Goal: Information Seeking & Learning: Learn about a topic

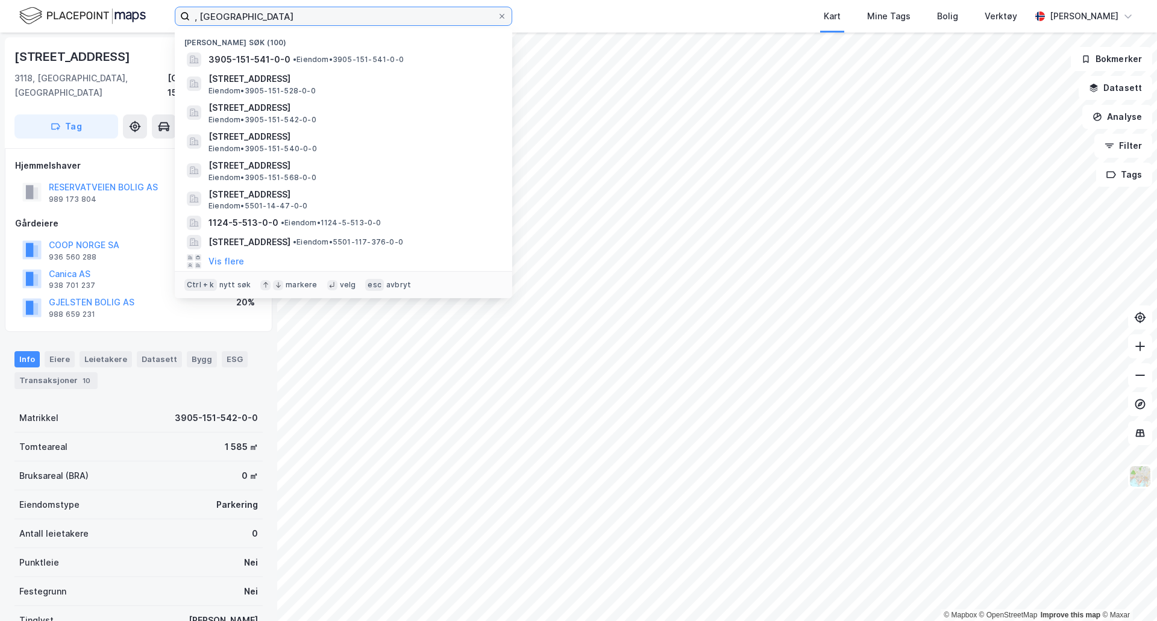
click at [299, 22] on input ", [GEOGRAPHIC_DATA]" at bounding box center [343, 16] width 307 height 18
drag, startPoint x: 283, startPoint y: 19, endPoint x: 177, endPoint y: 18, distance: 106.7
click at [177, 18] on label ", [GEOGRAPHIC_DATA]" at bounding box center [344, 16] width 338 height 19
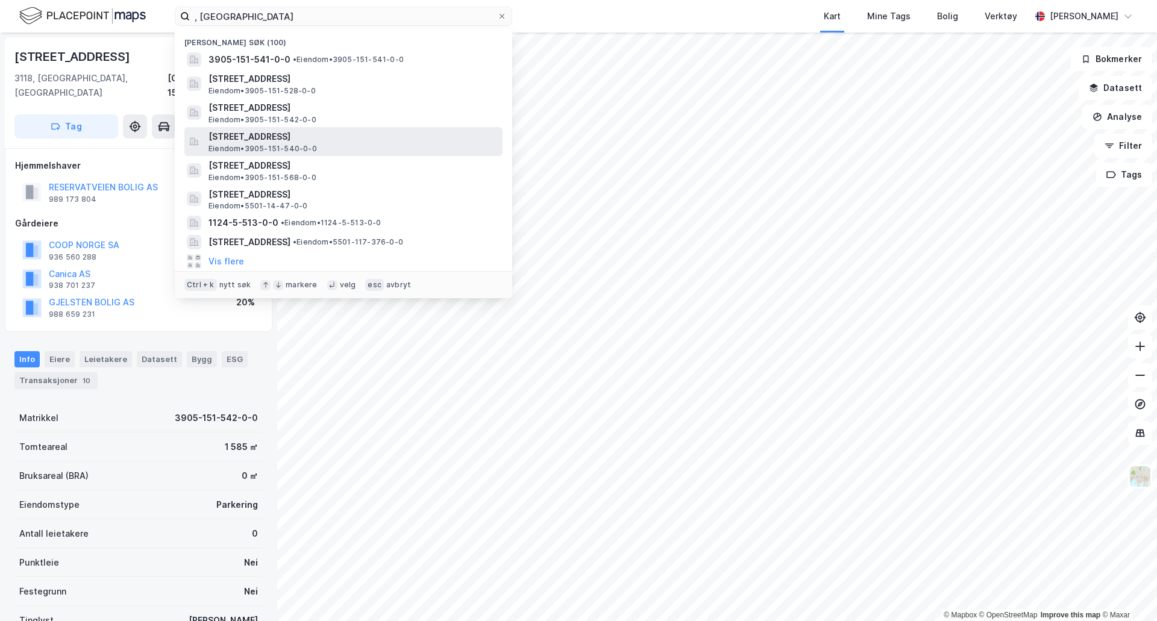
click at [300, 133] on span "[STREET_ADDRESS]" at bounding box center [353, 137] width 289 height 14
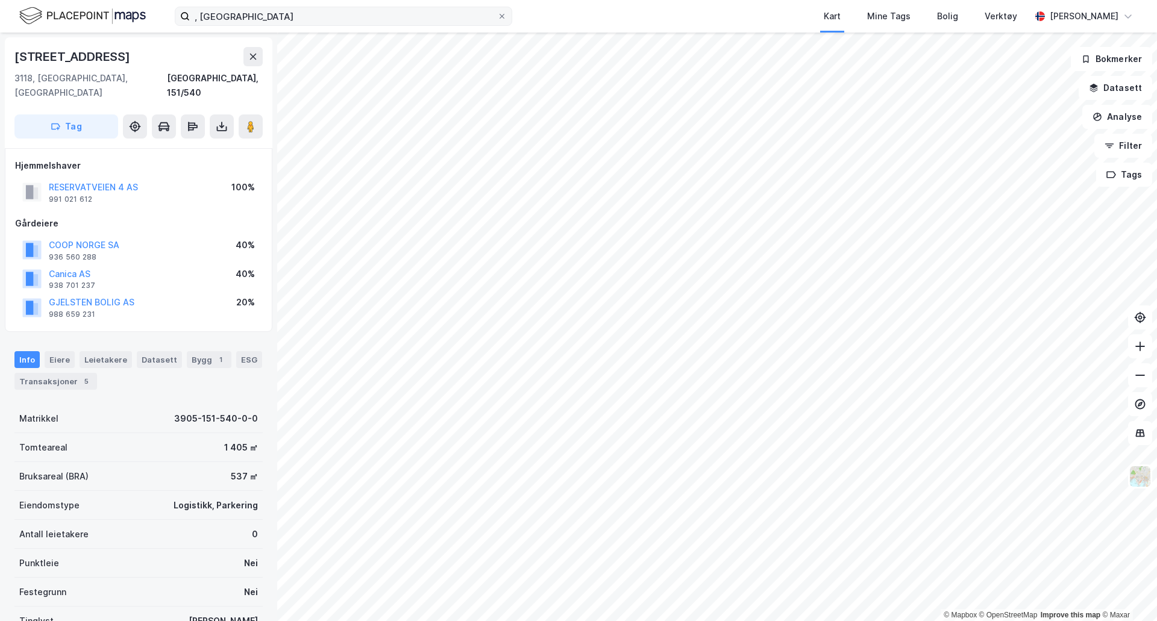
click at [284, 25] on label ", [GEOGRAPHIC_DATA]" at bounding box center [344, 16] width 338 height 19
click at [284, 25] on input ", [GEOGRAPHIC_DATA]" at bounding box center [343, 16] width 307 height 18
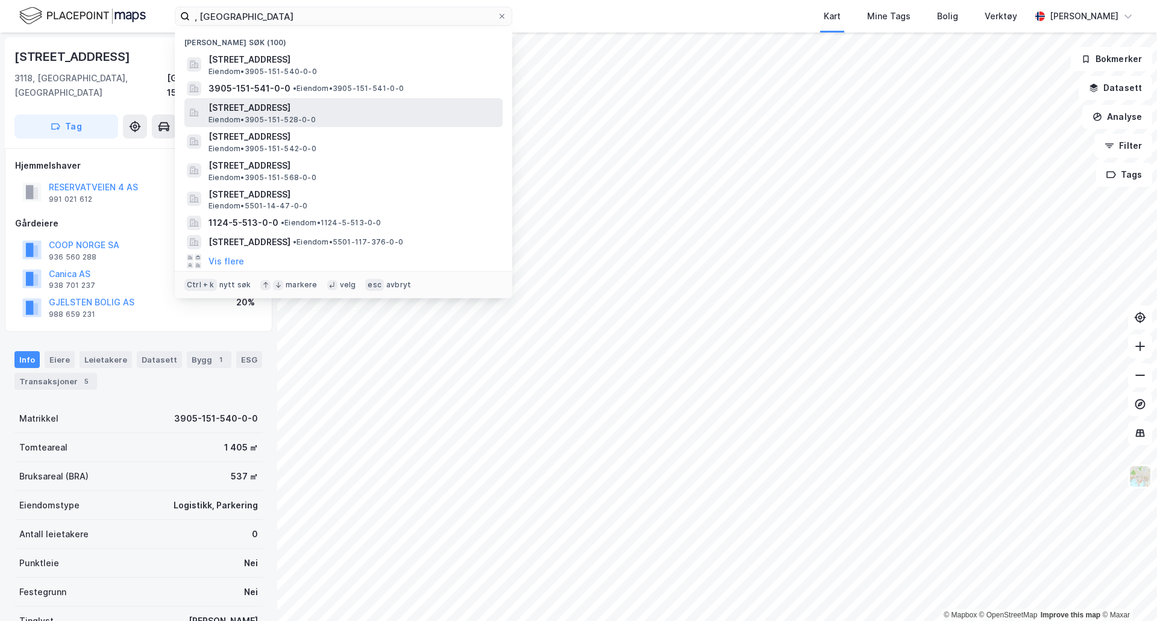
click at [302, 107] on span "[STREET_ADDRESS]" at bounding box center [353, 108] width 289 height 14
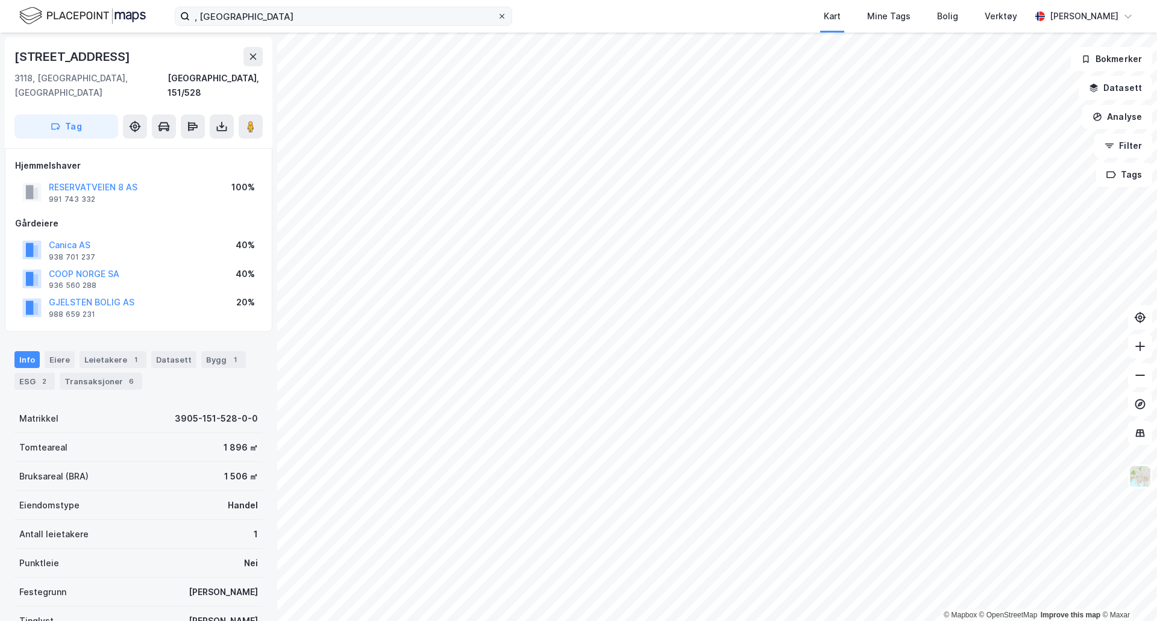
click at [503, 20] on div at bounding box center [501, 16] width 7 height 10
click at [497, 20] on input ", [GEOGRAPHIC_DATA]" at bounding box center [343, 16] width 307 height 18
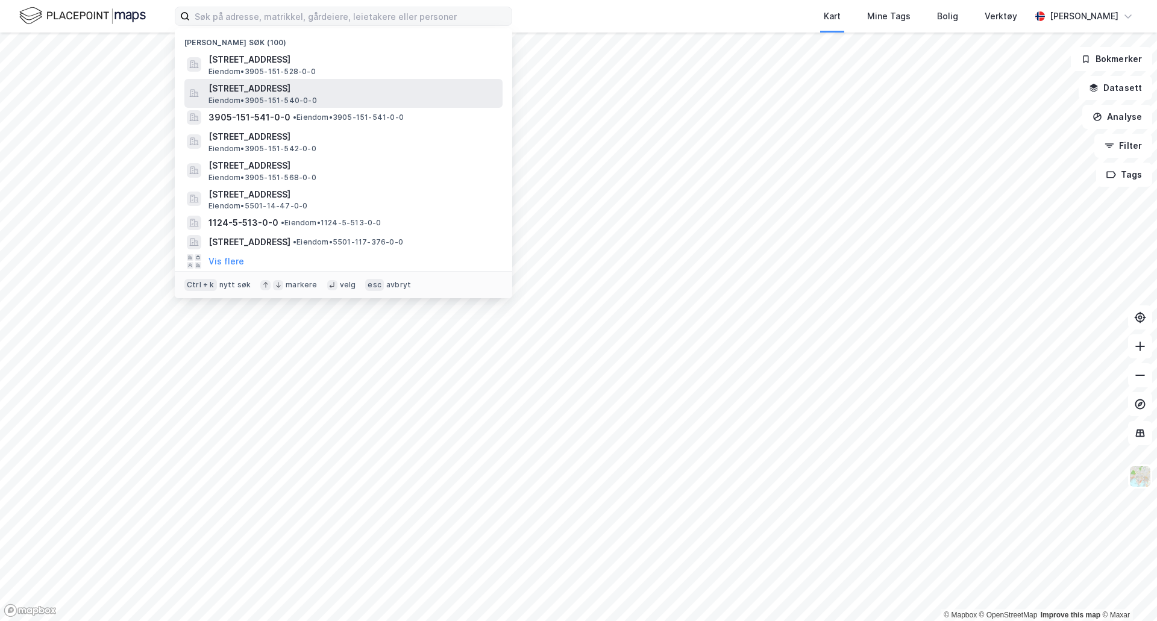
click at [328, 102] on div "[STREET_ADDRESS] Eiendom • 3905-151-540-0-0" at bounding box center [355, 93] width 292 height 24
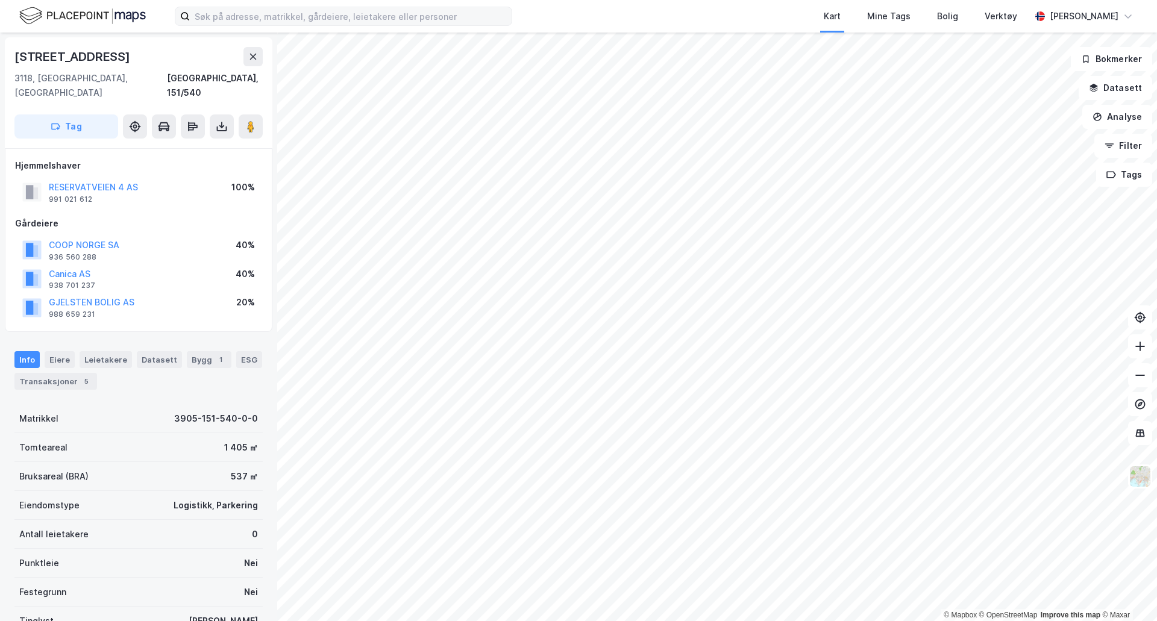
click at [326, 27] on div "Kart Mine Tags Bolig Verktøy [PERSON_NAME]" at bounding box center [578, 16] width 1157 height 33
click at [327, 19] on input at bounding box center [351, 16] width 322 height 18
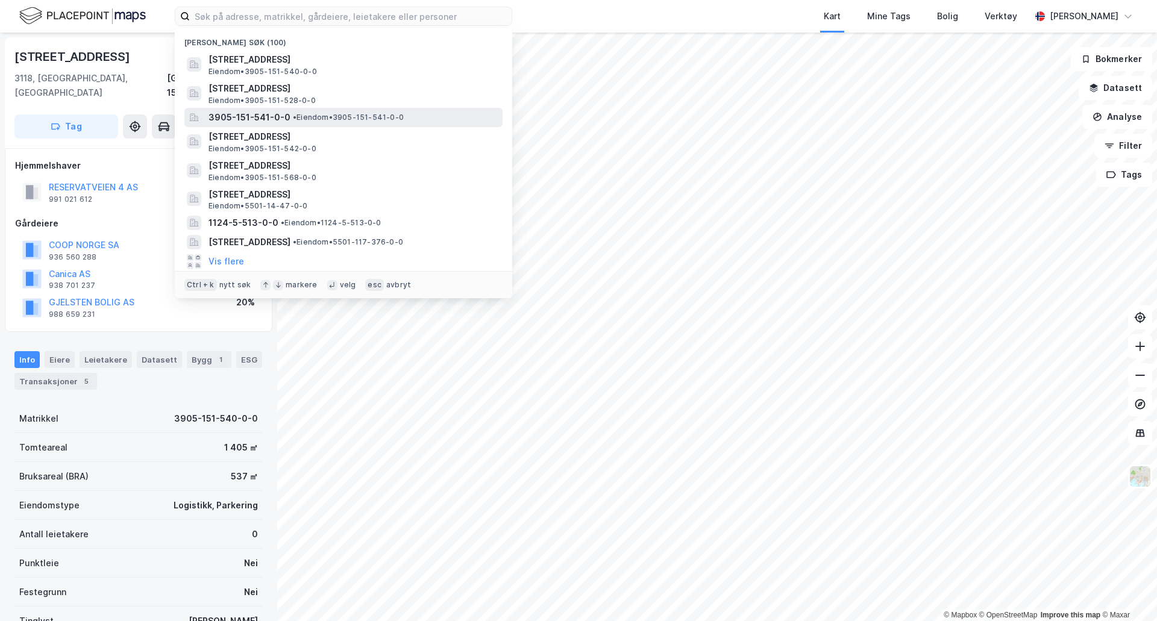
click at [359, 121] on span "• Eiendom • 3905-151-541-0-0" at bounding box center [348, 118] width 111 height 10
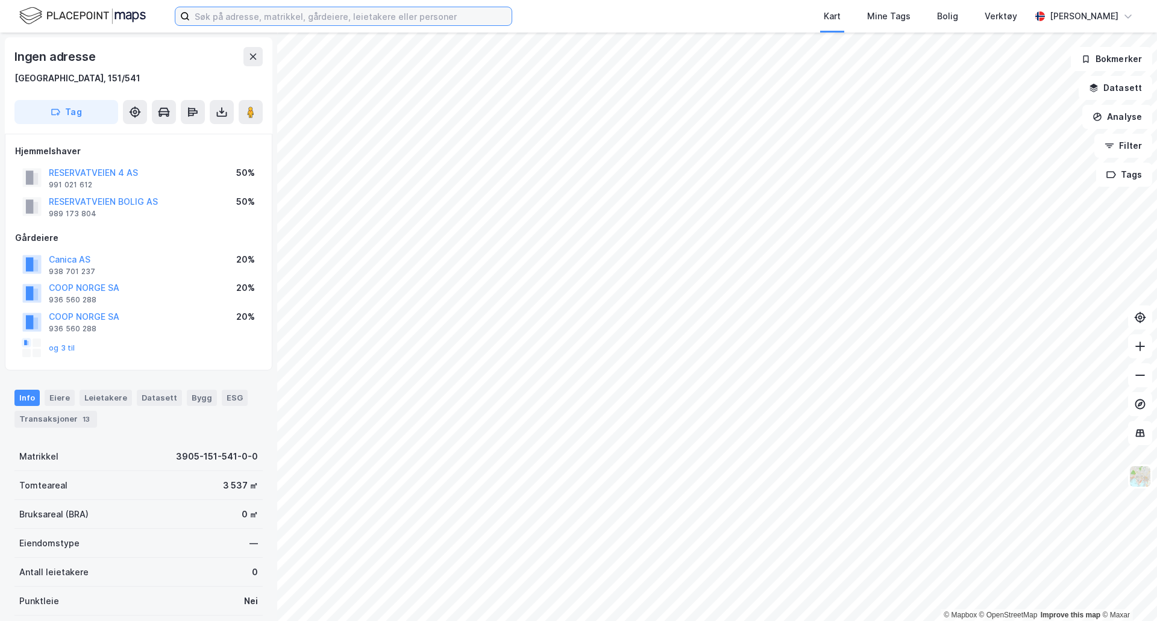
click at [489, 20] on input at bounding box center [351, 16] width 322 height 18
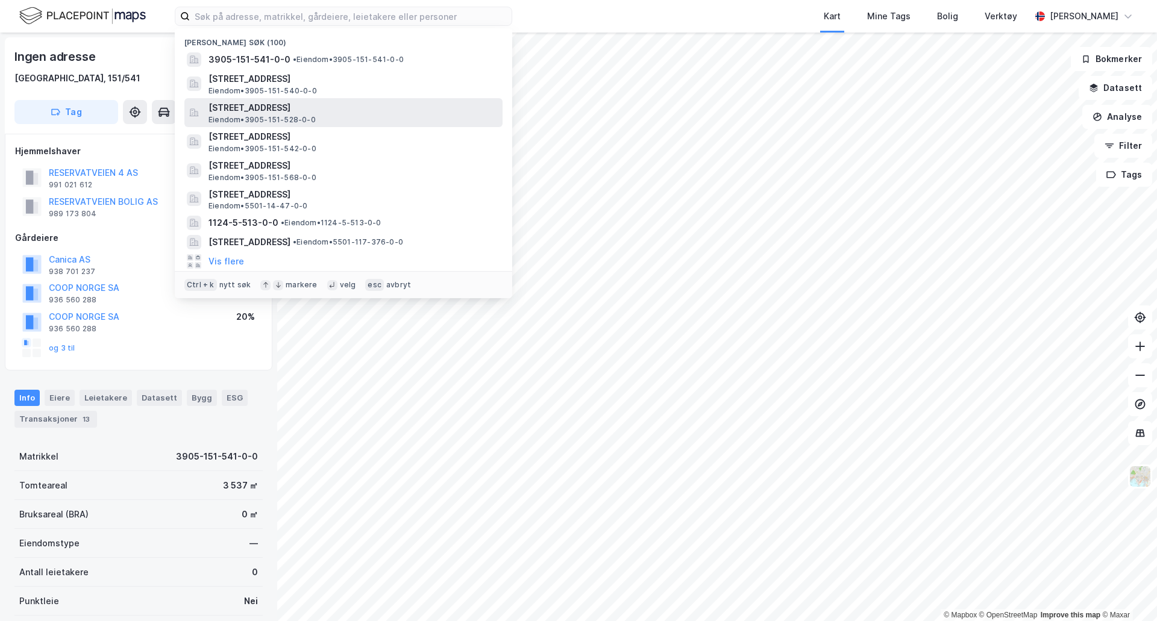
click at [336, 106] on span "[STREET_ADDRESS]" at bounding box center [353, 108] width 289 height 14
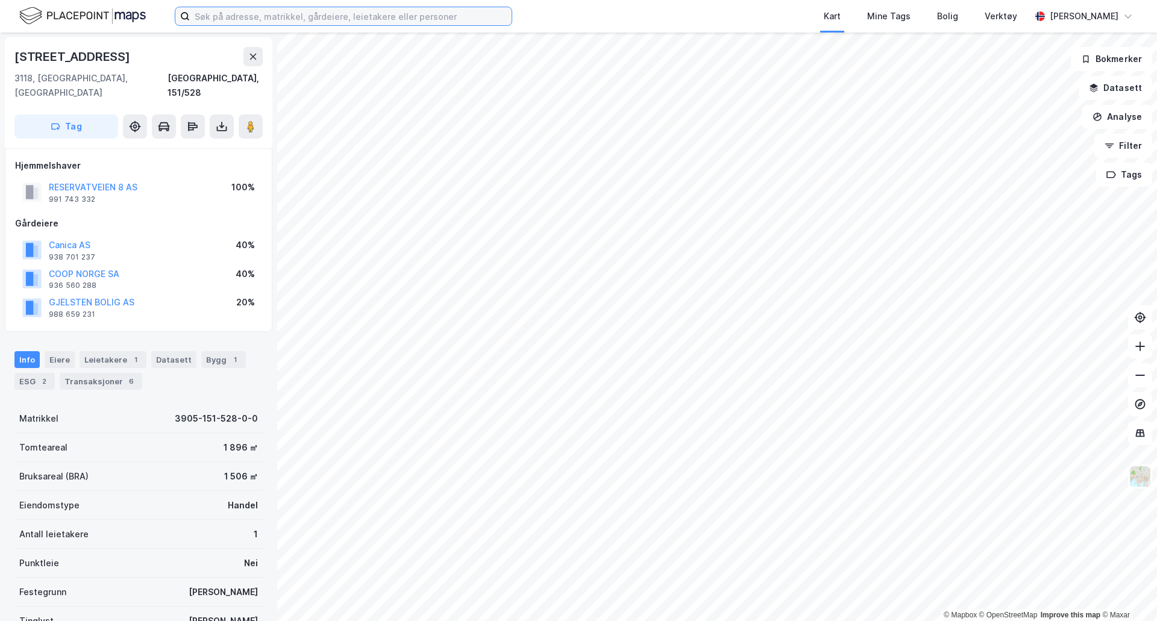
click at [208, 19] on input at bounding box center [351, 16] width 322 height 18
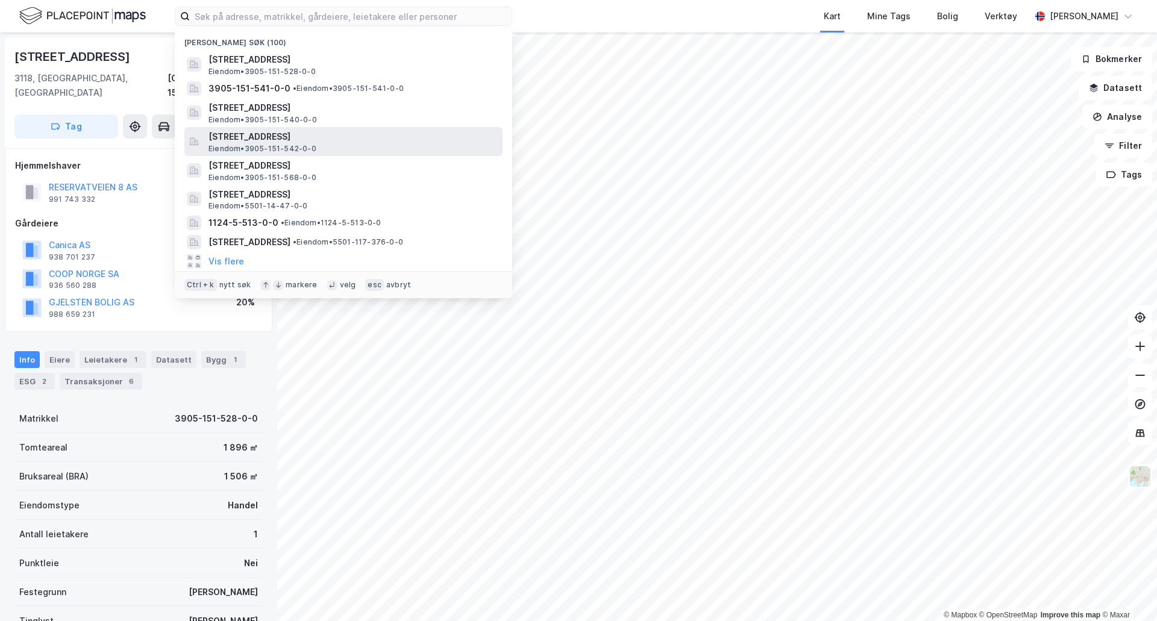
click at [299, 140] on span "[STREET_ADDRESS]" at bounding box center [353, 137] width 289 height 14
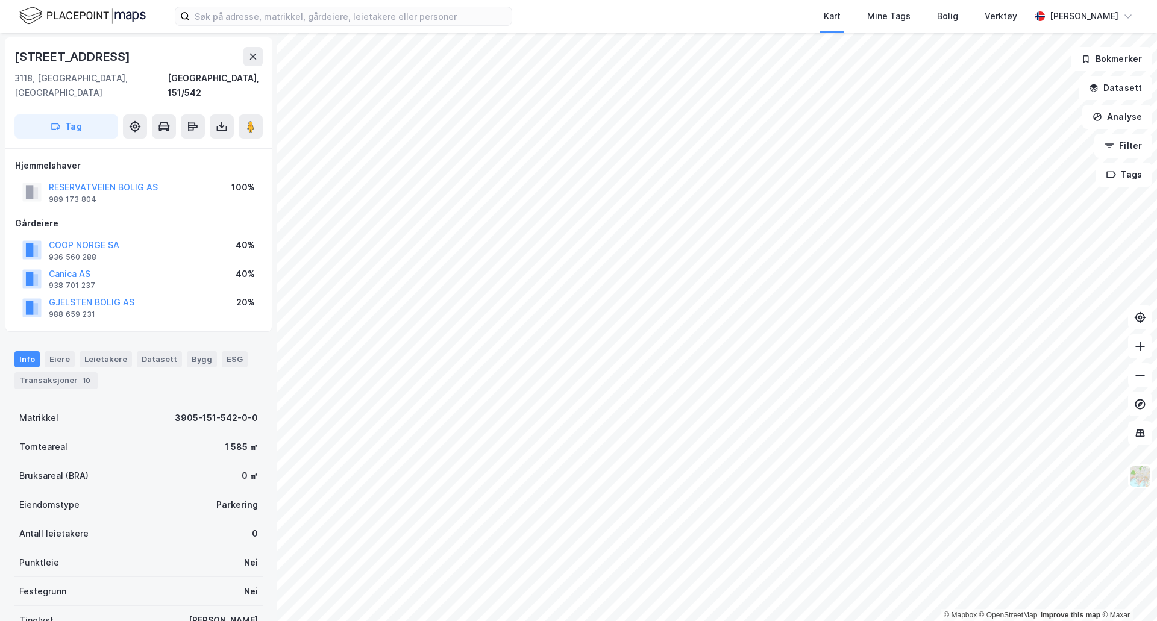
click at [281, 28] on div "Kart Mine Tags Bolig Verktøy [PERSON_NAME]" at bounding box center [578, 16] width 1157 height 33
click at [281, 23] on input at bounding box center [351, 16] width 322 height 18
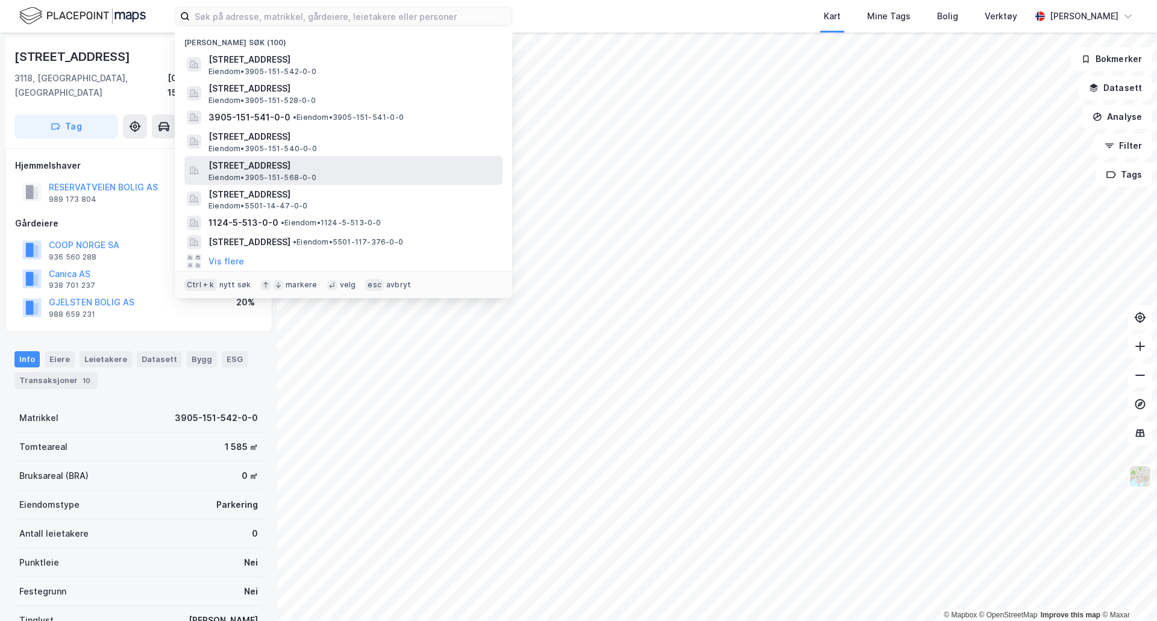
click at [297, 168] on span "[STREET_ADDRESS]" at bounding box center [353, 166] width 289 height 14
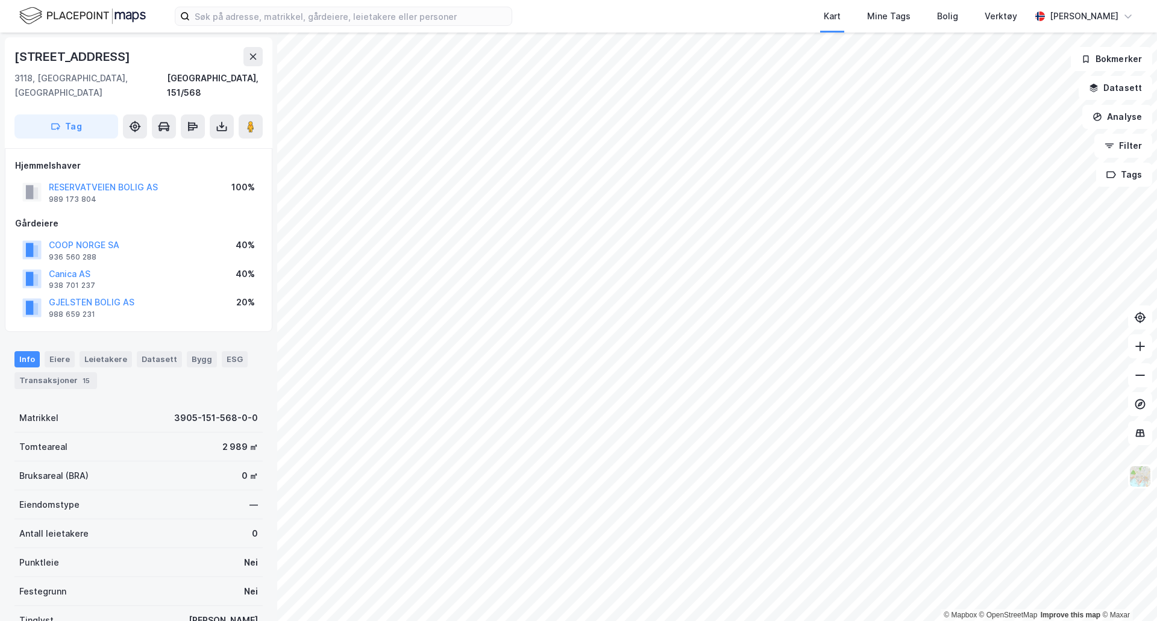
click at [282, 29] on div "Kart Mine Tags Bolig Verktøy [PERSON_NAME]" at bounding box center [578, 16] width 1157 height 33
click at [284, 20] on input at bounding box center [351, 16] width 322 height 18
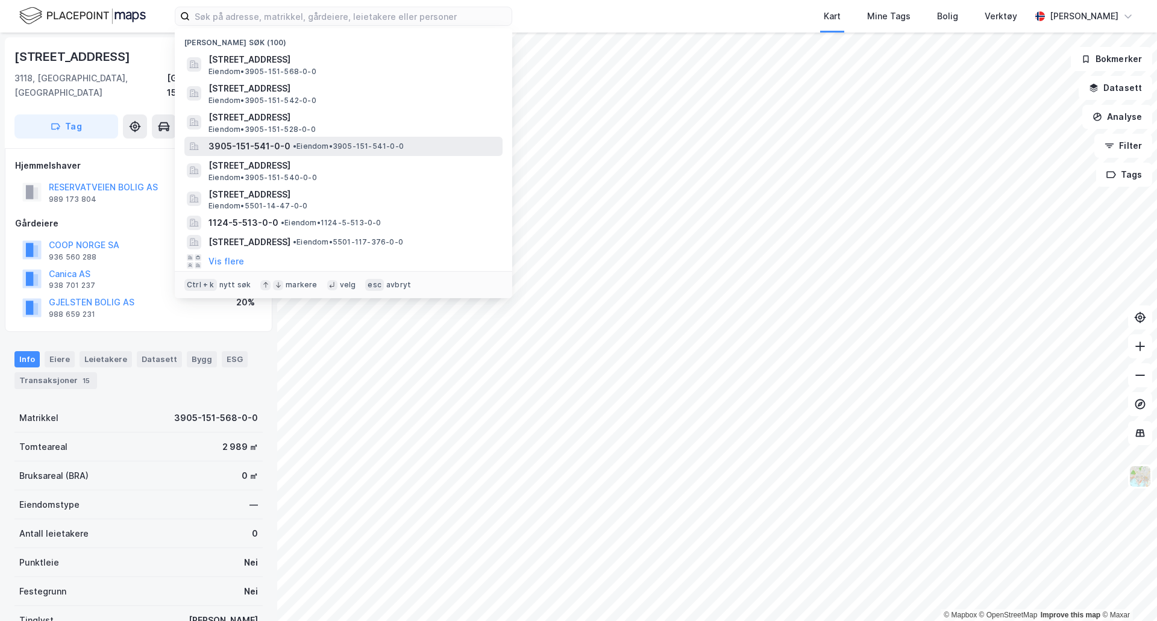
click at [306, 148] on span "• Eiendom • 3905-151-541-0-0" at bounding box center [348, 147] width 111 height 10
